Goal: Task Accomplishment & Management: Complete application form

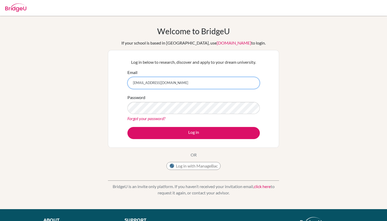
type input "[EMAIL_ADDRESS][DOMAIN_NAME]"
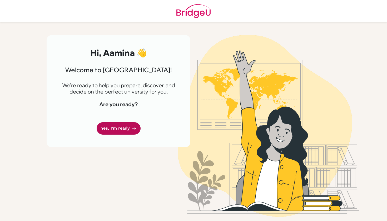
click at [128, 127] on link "Yes, I'm ready" at bounding box center [119, 128] width 44 height 12
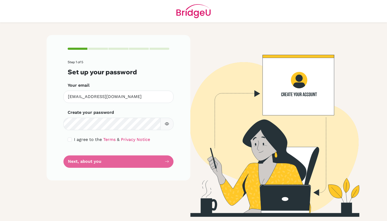
click at [168, 124] on icon "button" at bounding box center [167, 124] width 4 height 4
click at [133, 161] on form "Step 1 of 5 Set up your password Your email ris200128@risstudents.com Invalid e…" at bounding box center [119, 113] width 102 height 107
click at [54, 123] on div "Step 1 of 5 Set up your password Your email ris200128@risstudents.com Invalid e…" at bounding box center [119, 107] width 144 height 145
click at [71, 141] on input "checkbox" at bounding box center [70, 140] width 4 height 4
checkbox input "true"
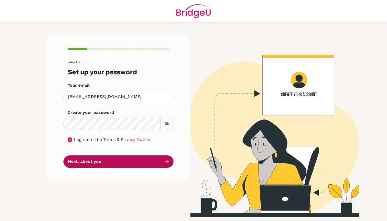
click at [77, 161] on button "Next, about you" at bounding box center [119, 162] width 110 height 12
